Goal: Information Seeking & Learning: Learn about a topic

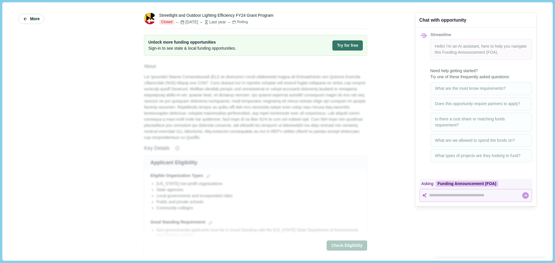
click at [26, 18] on icon "button" at bounding box center [25, 18] width 5 height 5
